Goal: Task Accomplishment & Management: Complete application form

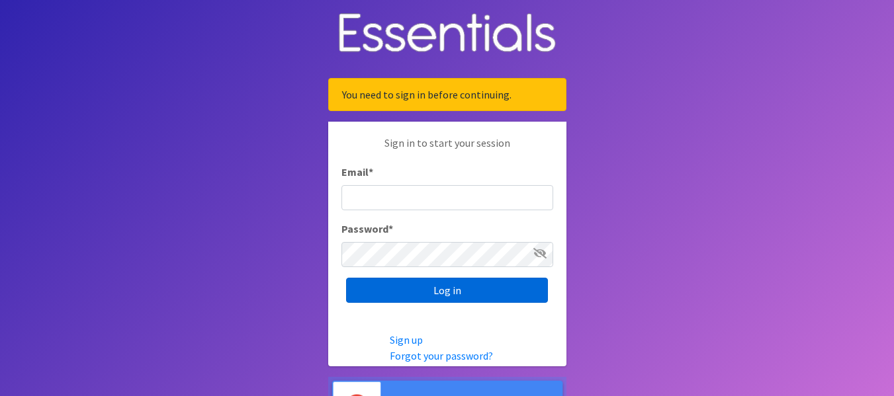
type input "[EMAIL_ADDRESS][DOMAIN_NAME]"
click at [476, 290] on input "Log in" at bounding box center [447, 290] width 202 height 25
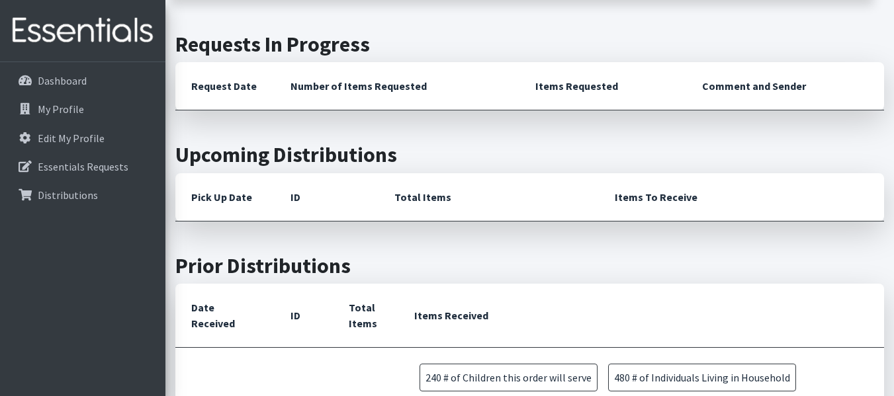
scroll to position [265, 0]
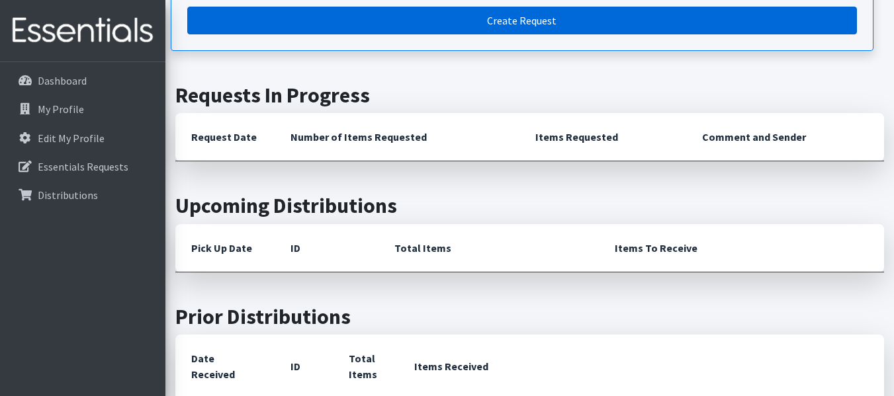
click at [477, 26] on link "Create Request" at bounding box center [521, 21] width 669 height 28
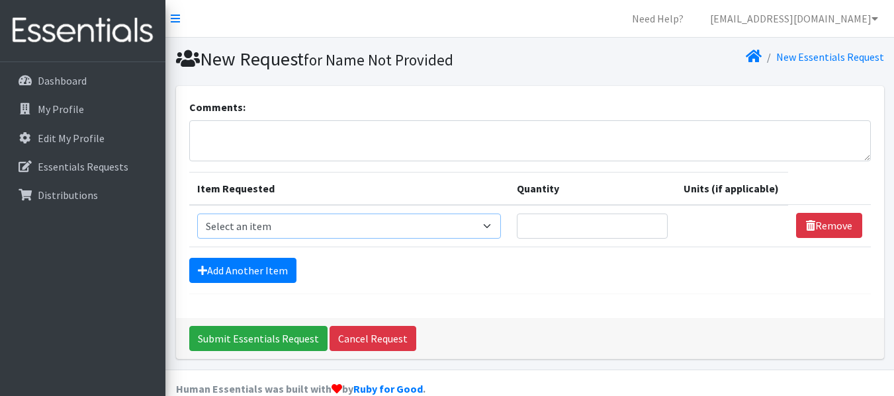
click at [423, 233] on select "Select an item # of Children this order will serve # of Individuals Living in H…" at bounding box center [349, 226] width 304 height 25
click at [382, 219] on select "Select an item # of Children this order will serve # of Individuals Living in H…" at bounding box center [349, 226] width 304 height 25
click at [389, 233] on select "Select an item # of Children this order will serve # of Individuals Living in H…" at bounding box center [349, 226] width 304 height 25
click at [497, 286] on form "Comments: Item Requested Quantity Units (if applicable) Item Requested Select a…" at bounding box center [529, 196] width 681 height 195
